Goal: Information Seeking & Learning: Learn about a topic

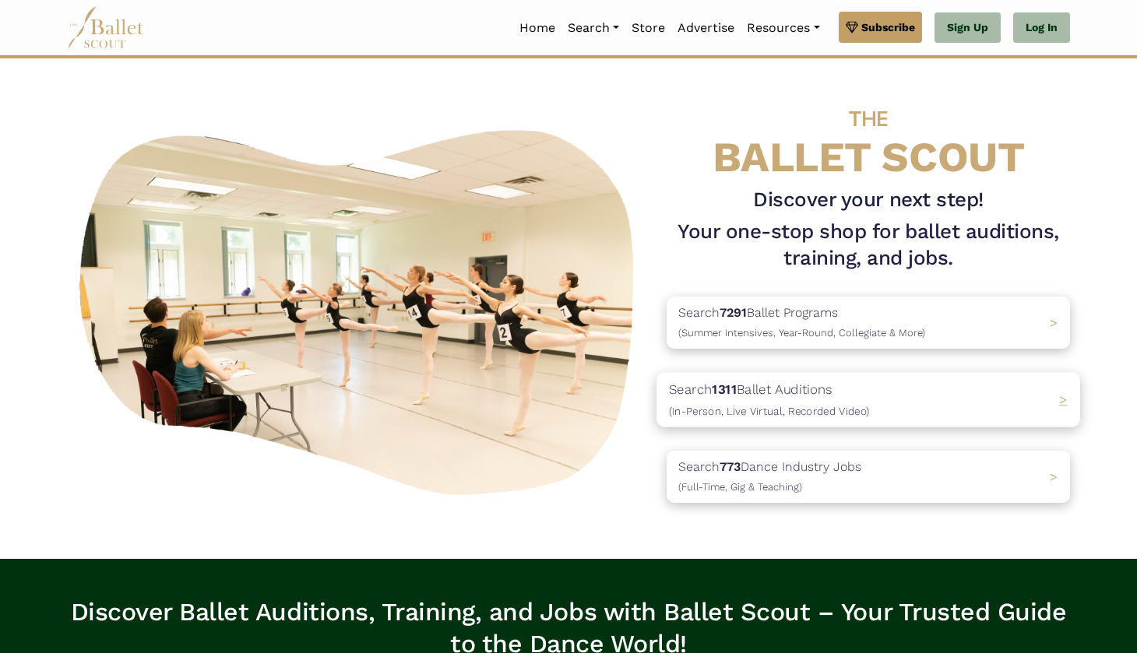
click at [1044, 396] on div "Search 1311 Ballet Auditions (In-Person, Live Virtual, Recorded Video) >" at bounding box center [869, 399] width 424 height 55
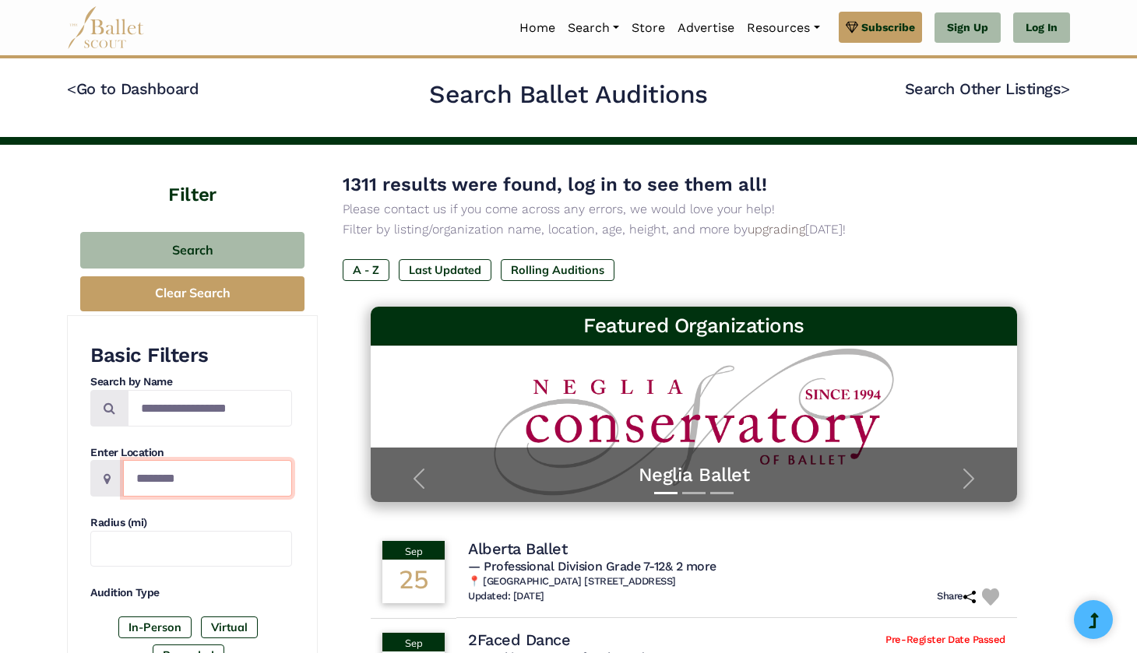
click at [176, 481] on input "Location" at bounding box center [207, 478] width 169 height 37
type input "******"
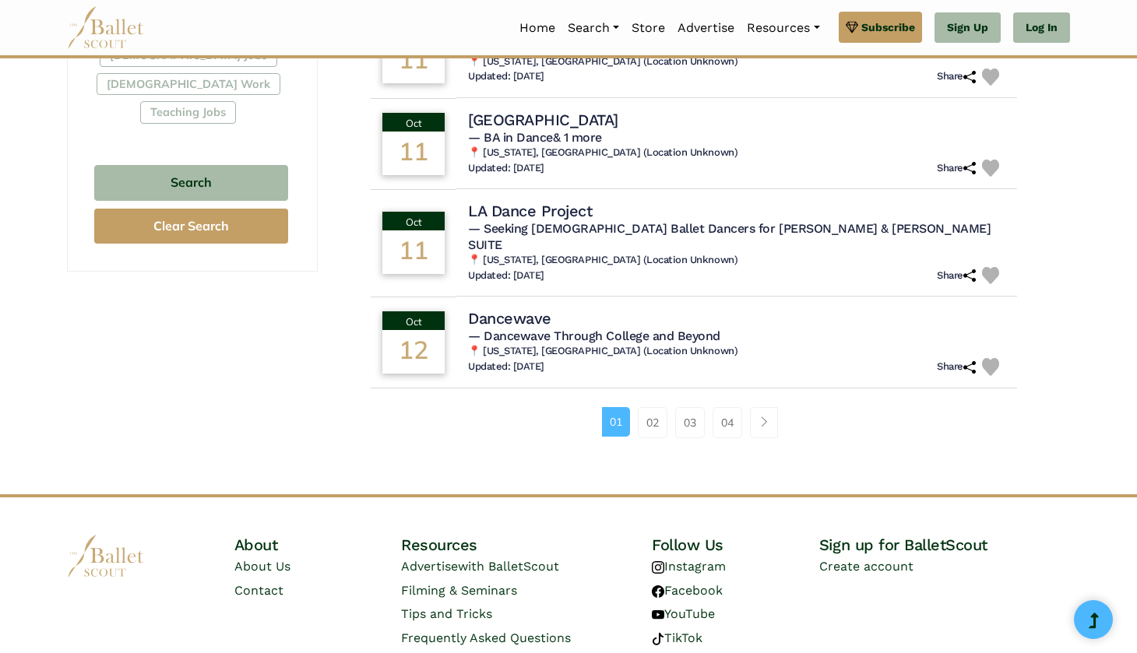
scroll to position [988, 0]
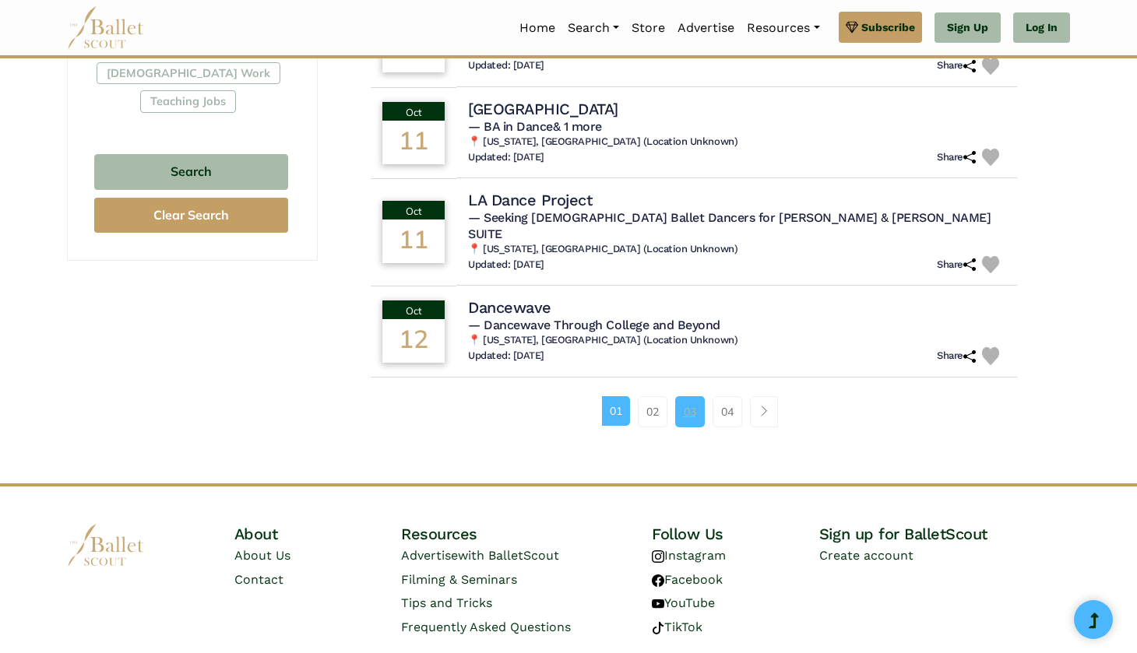
click at [685, 396] on link "03" at bounding box center [690, 411] width 30 height 31
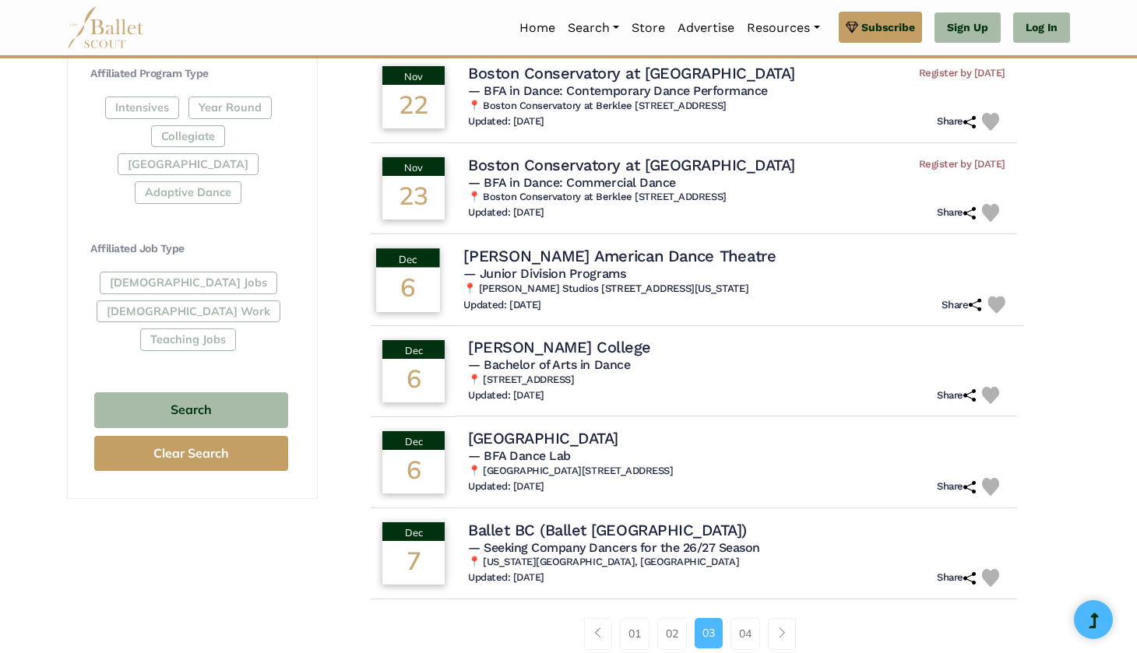
scroll to position [752, 0]
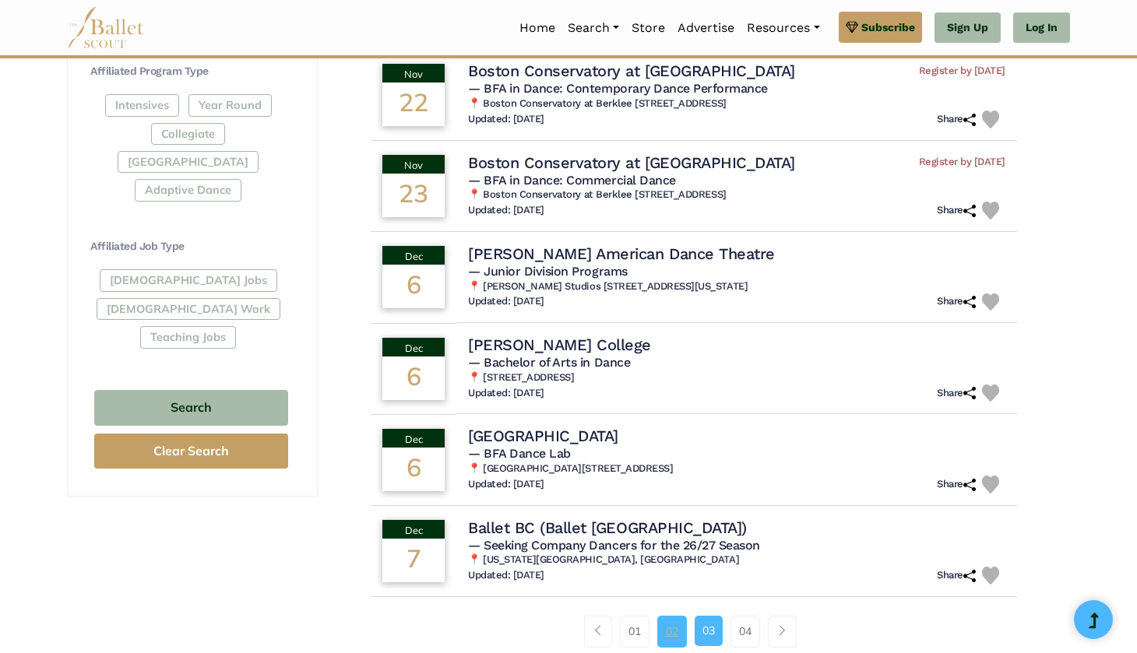
click at [664, 616] on link "02" at bounding box center [672, 631] width 30 height 31
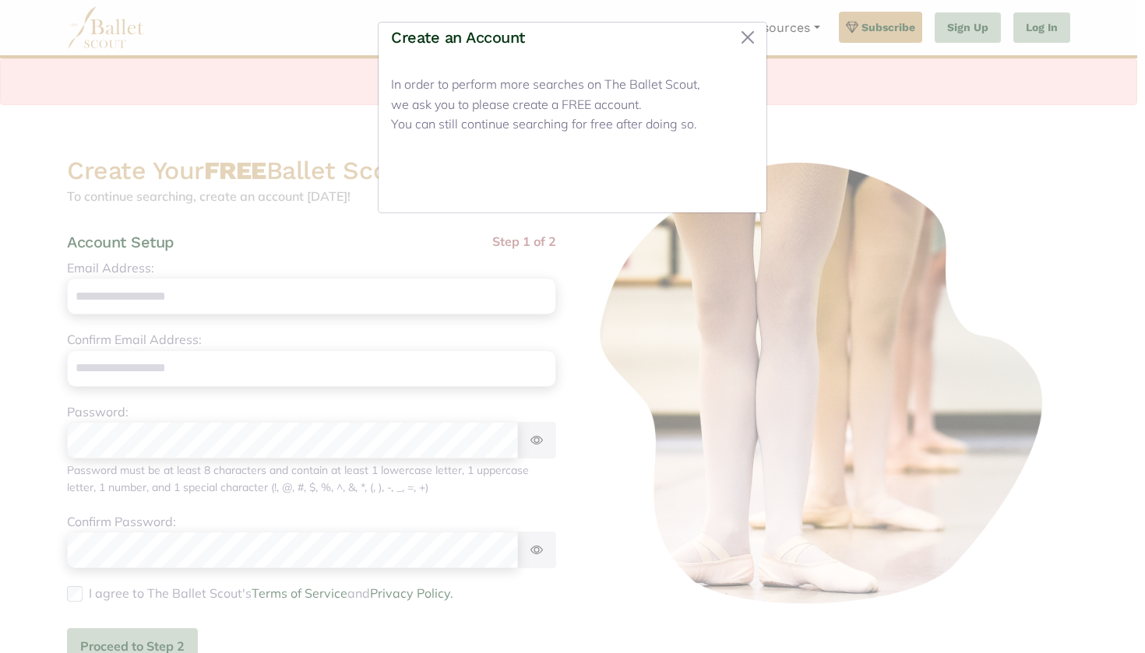
click at [725, 182] on button "Close" at bounding box center [724, 182] width 58 height 37
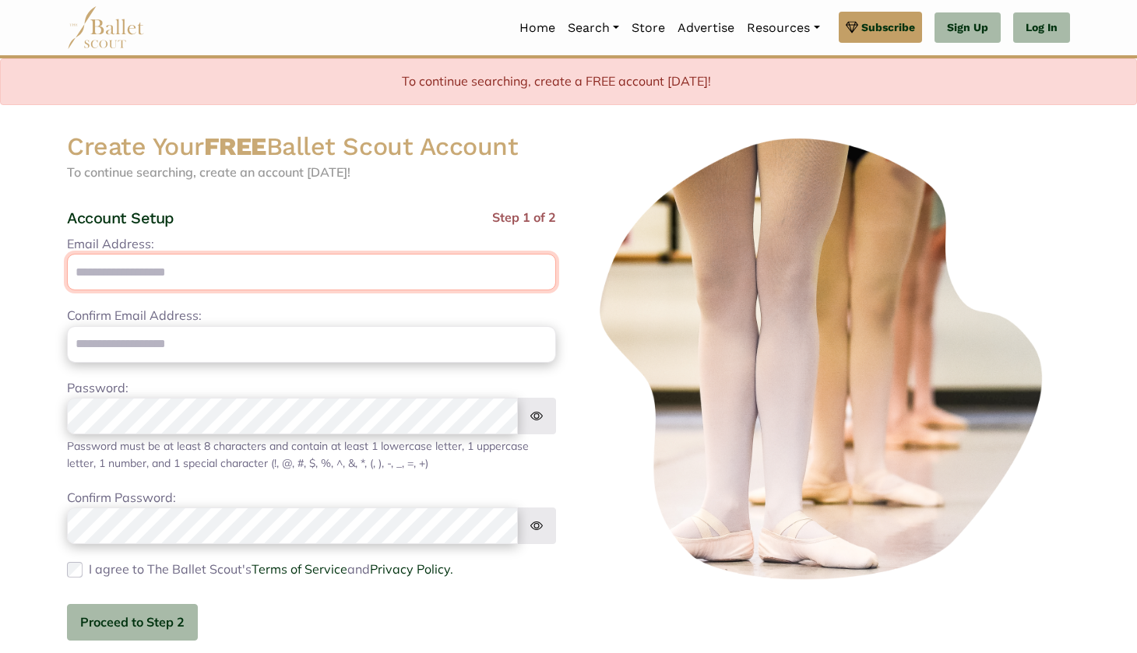
scroll to position [26, 0]
